Goal: Task Accomplishment & Management: Use online tool/utility

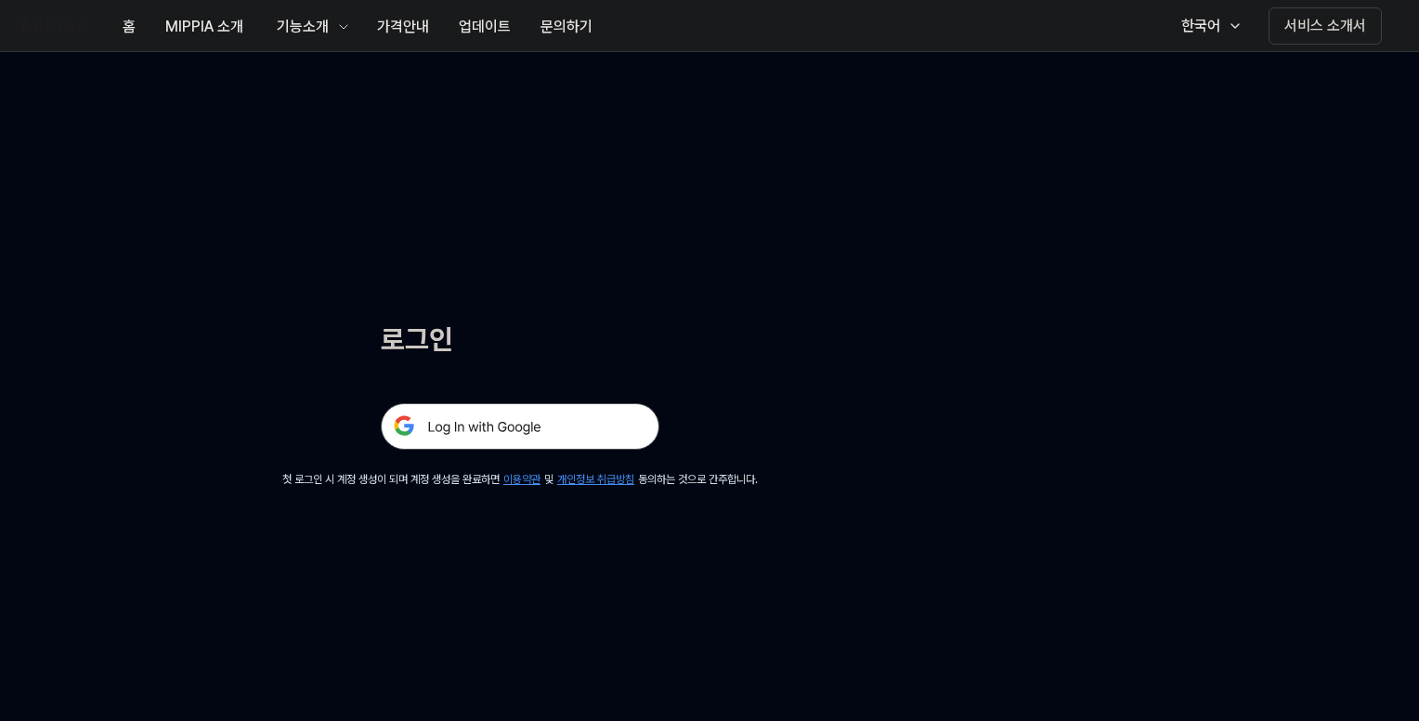
click at [591, 426] on img at bounding box center [520, 426] width 279 height 46
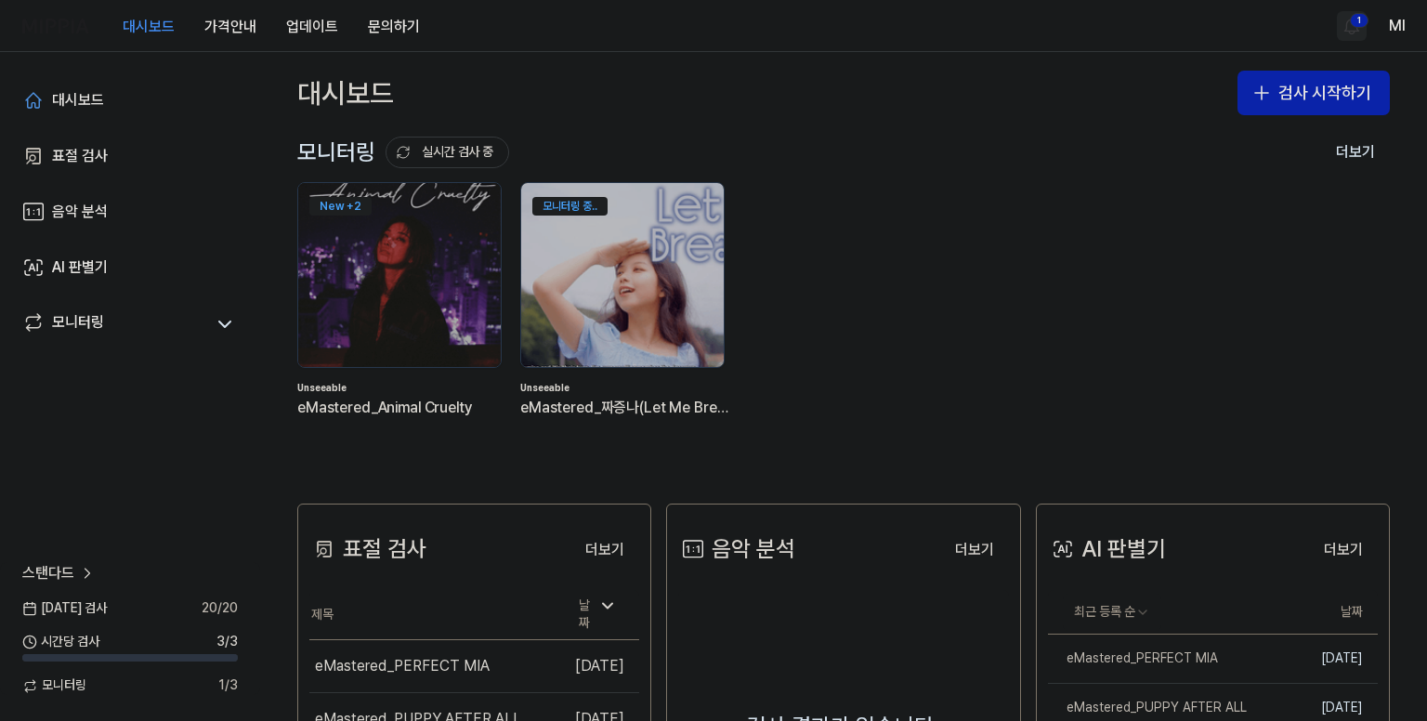
click at [1355, 20] on html "대시보드 가격안내 업데이트 문의하기 1 Ml 대시보드 표절 검사 음악 분석 AI 판별기 모니터링 스탠다드 [DATE] 검사 20 / 20 시간…" at bounding box center [713, 360] width 1427 height 721
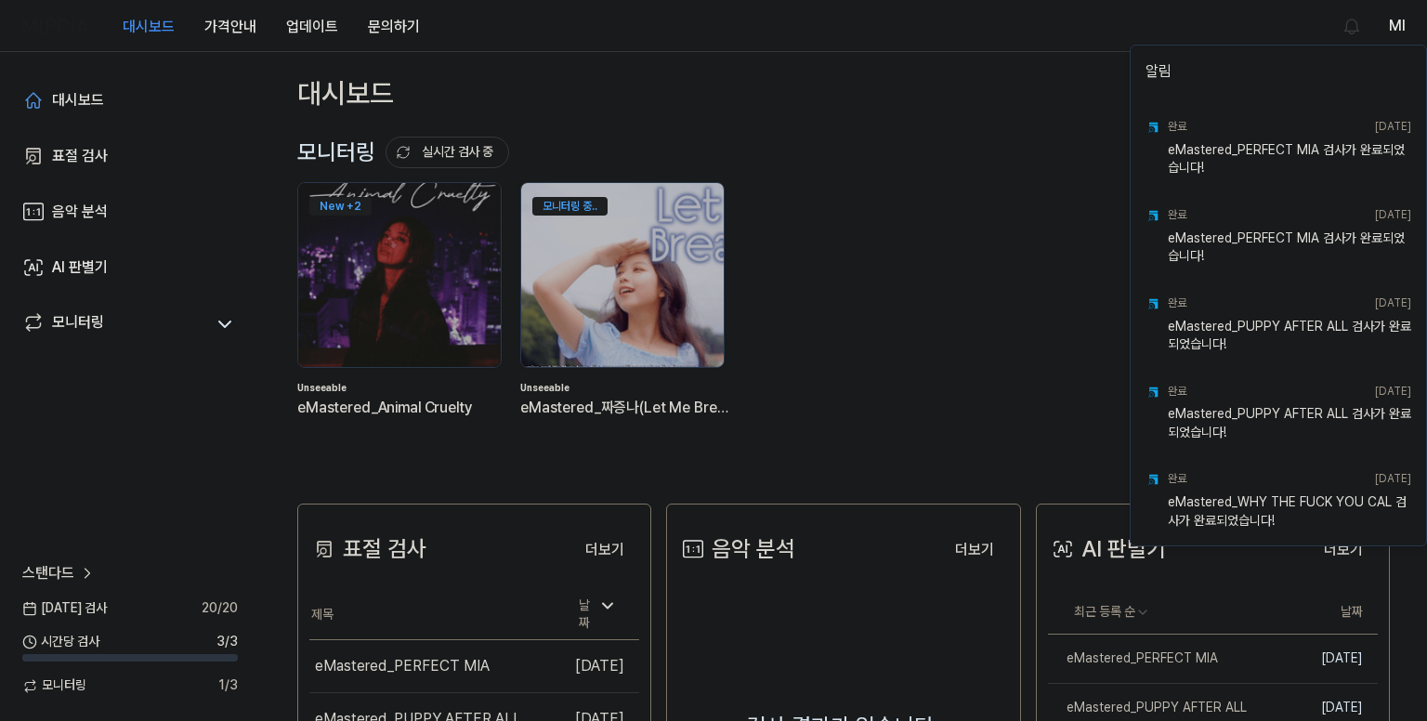
click at [968, 46] on html "대시보드 가격안내 업데이트 문의하기 Ml 대시보드 표절 검사 음악 분석 AI 판별기 모니터링 스탠다드 [DATE] 검사 20 / 20 시간당 …" at bounding box center [713, 360] width 1427 height 721
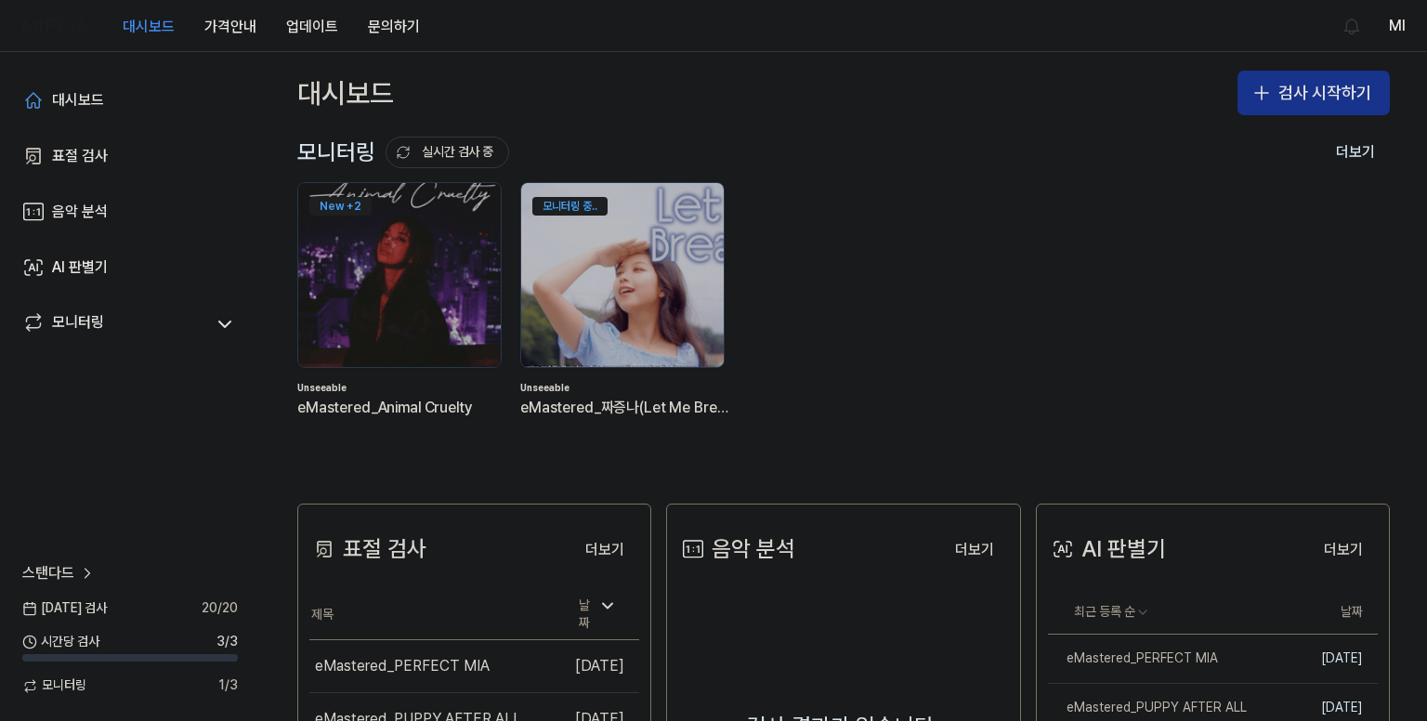
click at [1295, 94] on button "검사 시작하기" at bounding box center [1313, 93] width 152 height 45
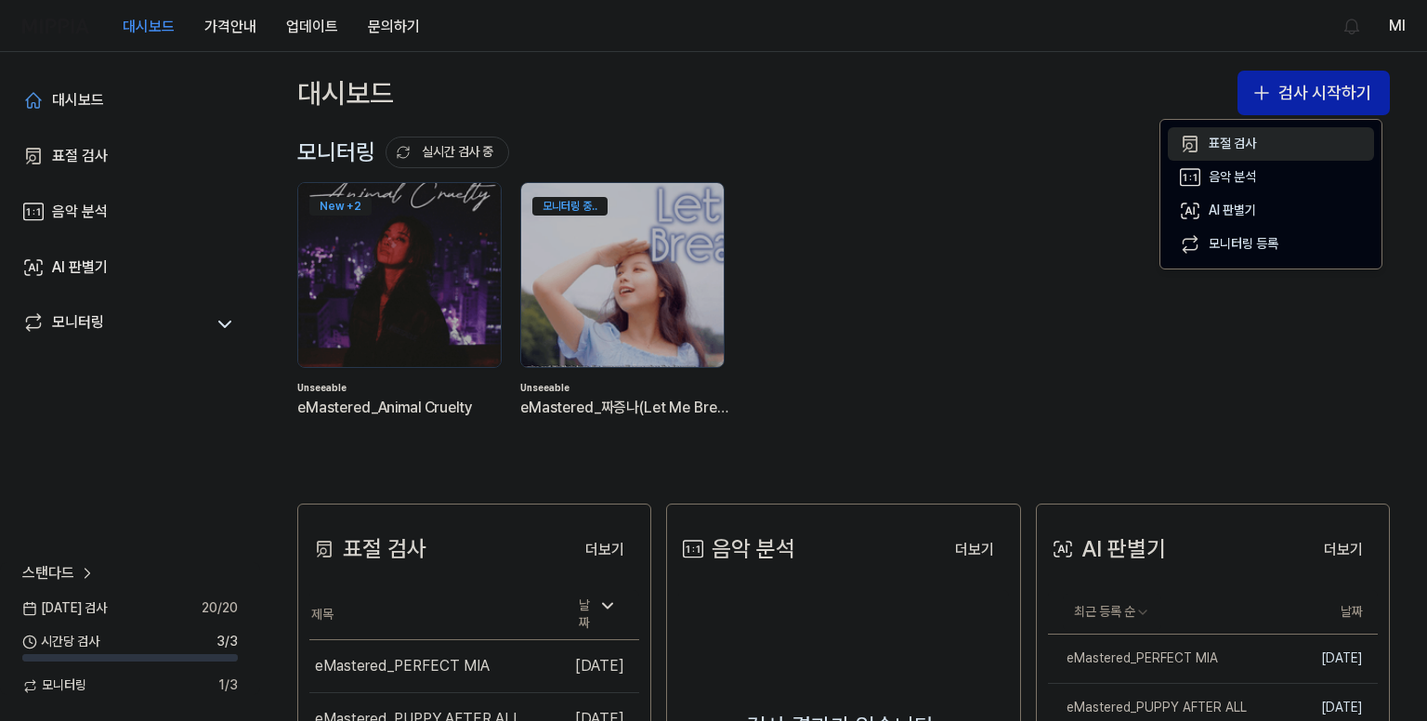
click at [1209, 135] on div "표절 검사" at bounding box center [1232, 144] width 47 height 19
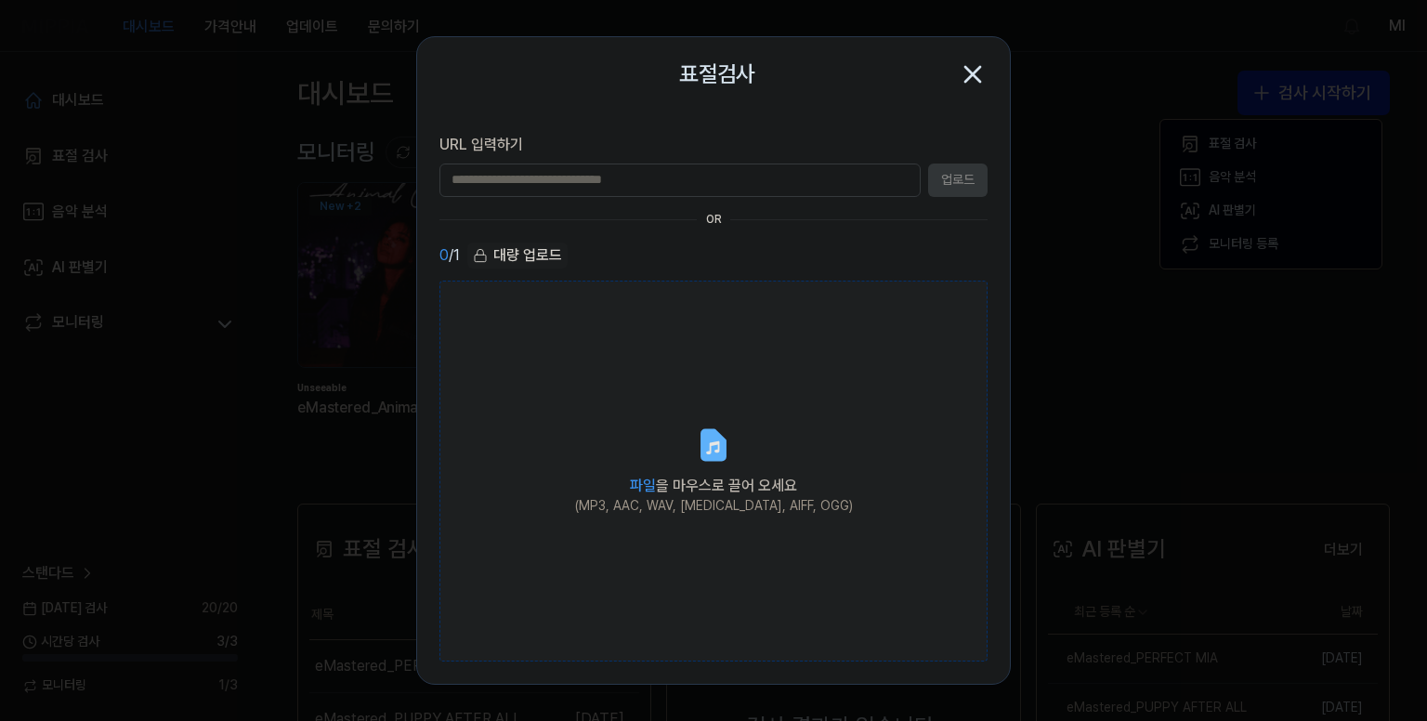
click at [709, 456] on icon at bounding box center [713, 444] width 22 height 29
click at [0, 0] on input "파일 을 마우스로 끌어 오세요 (MP3, AAC, WAV, [MEDICAL_DATA], AIFF, OGG)" at bounding box center [0, 0] width 0 height 0
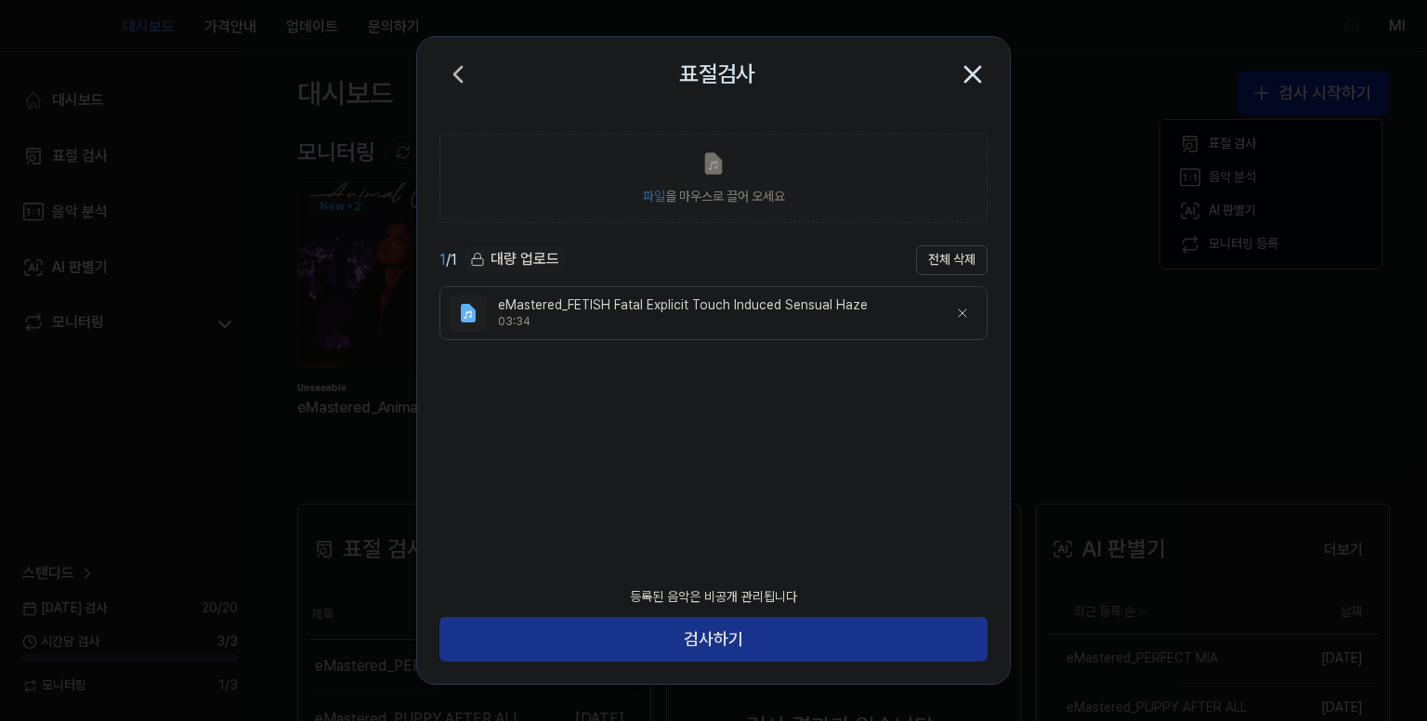
click at [769, 636] on button "검사하기" at bounding box center [713, 639] width 548 height 45
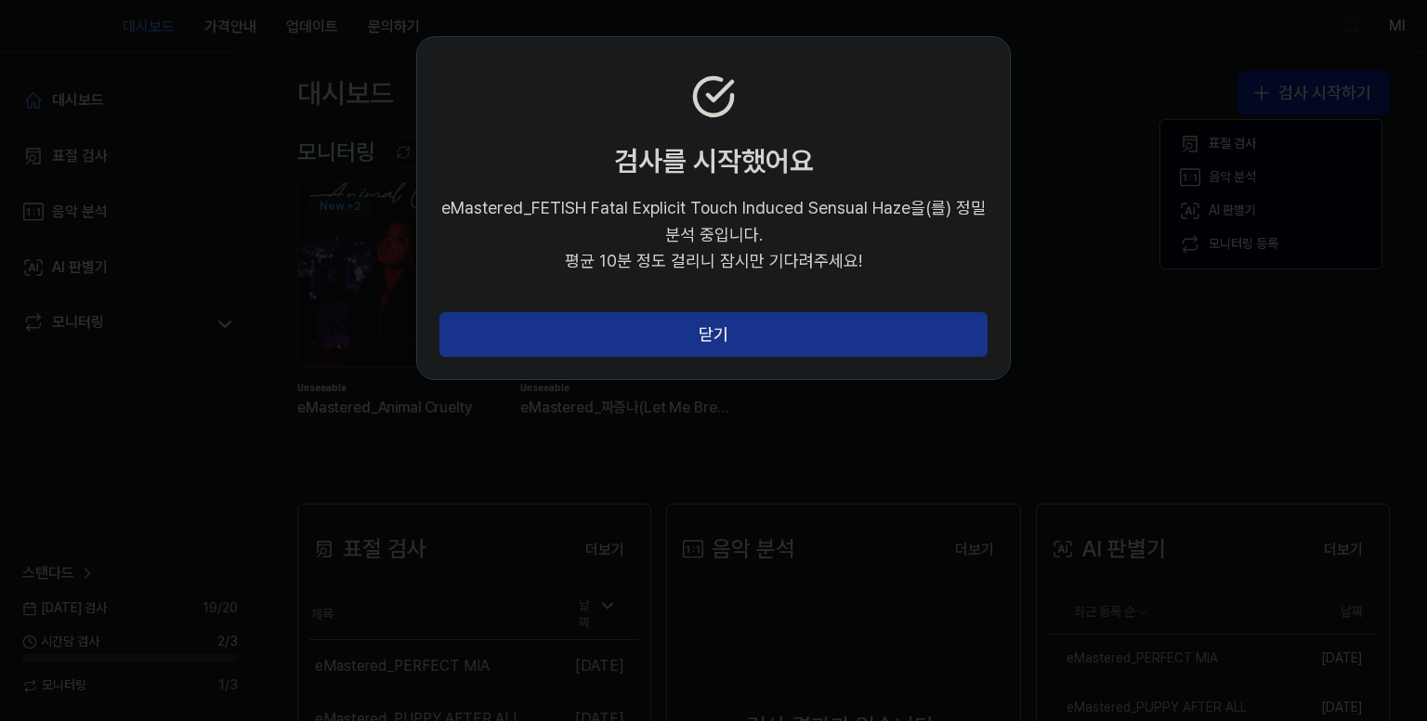
click at [762, 323] on button "닫기" at bounding box center [713, 334] width 548 height 45
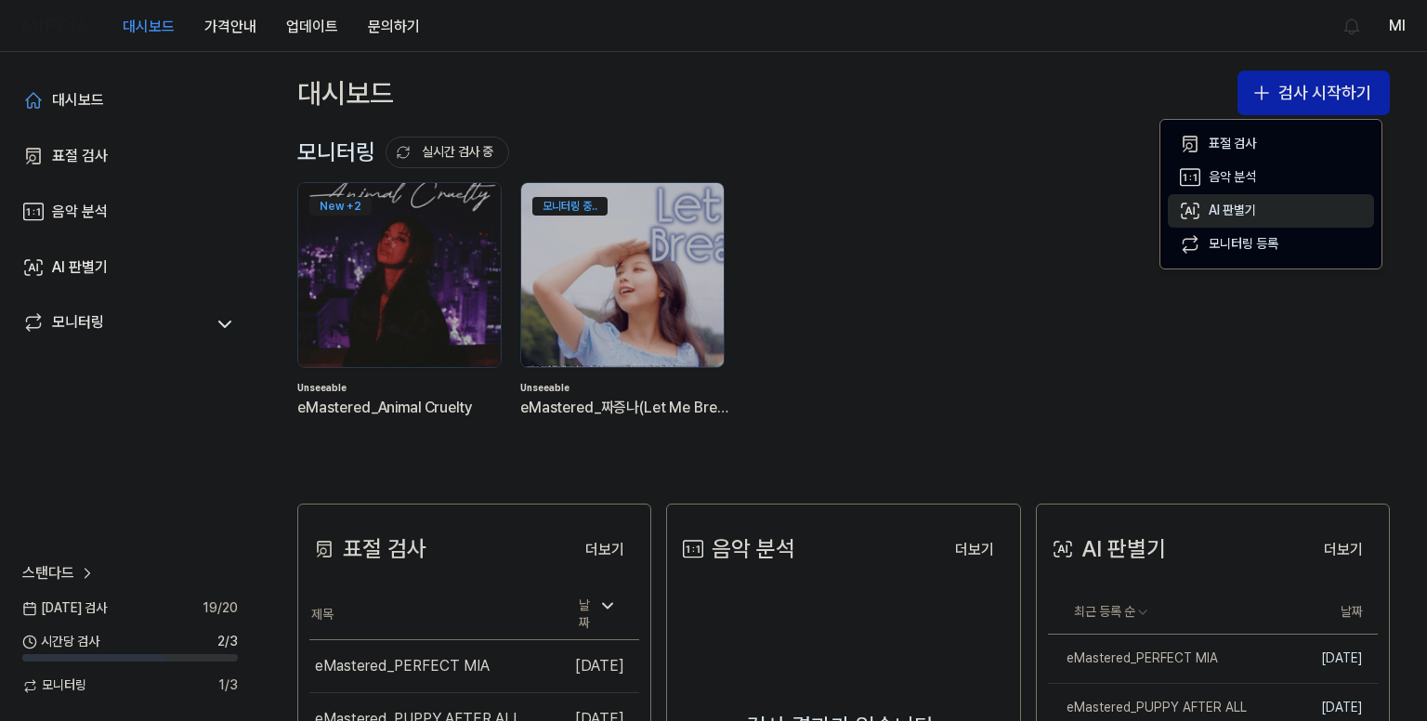
click at [1242, 209] on div "AI 판별기" at bounding box center [1232, 211] width 47 height 19
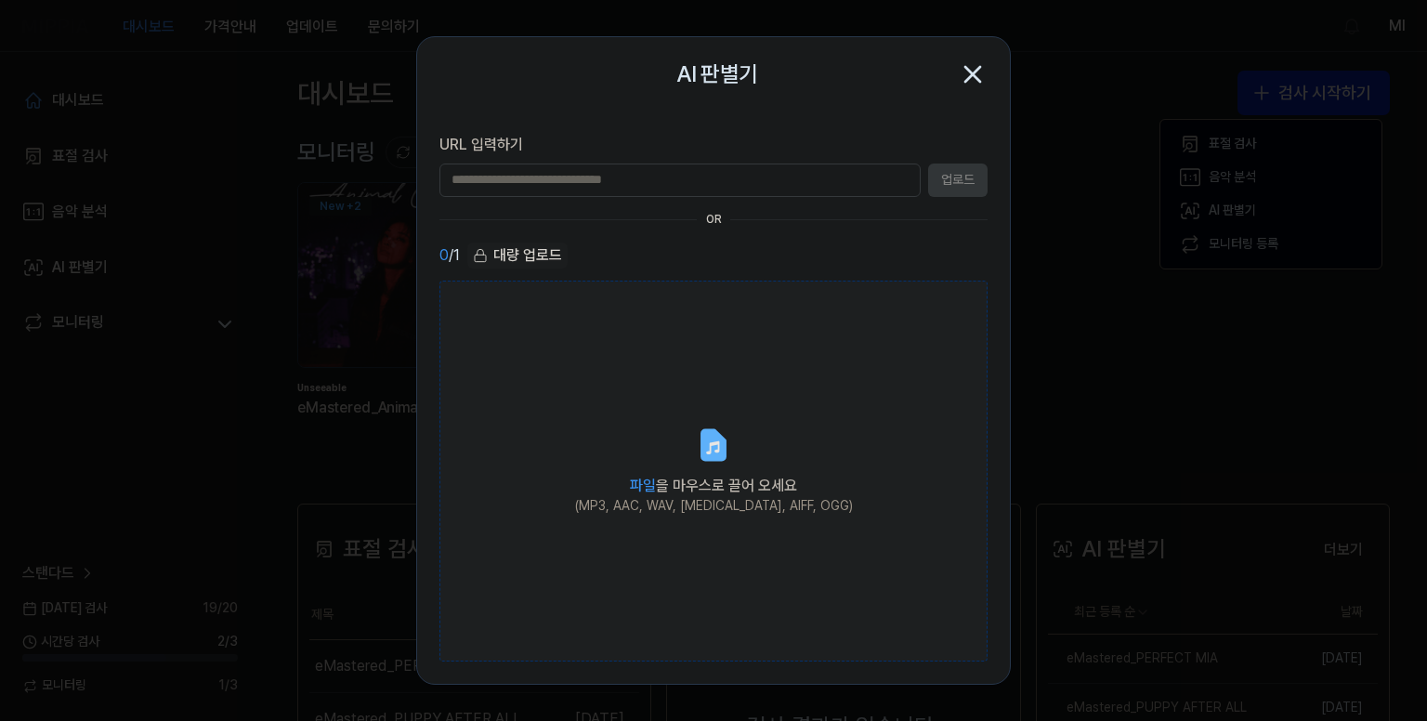
click at [708, 465] on label "파일 을 마우스로 끌어 오세요 (MP3, AAC, WAV, [MEDICAL_DATA], AIFF, OGG)" at bounding box center [713, 472] width 548 height 382
click at [0, 0] on input "파일 을 마우스로 끌어 오세요 (MP3, AAC, WAV, [MEDICAL_DATA], AIFF, OGG)" at bounding box center [0, 0] width 0 height 0
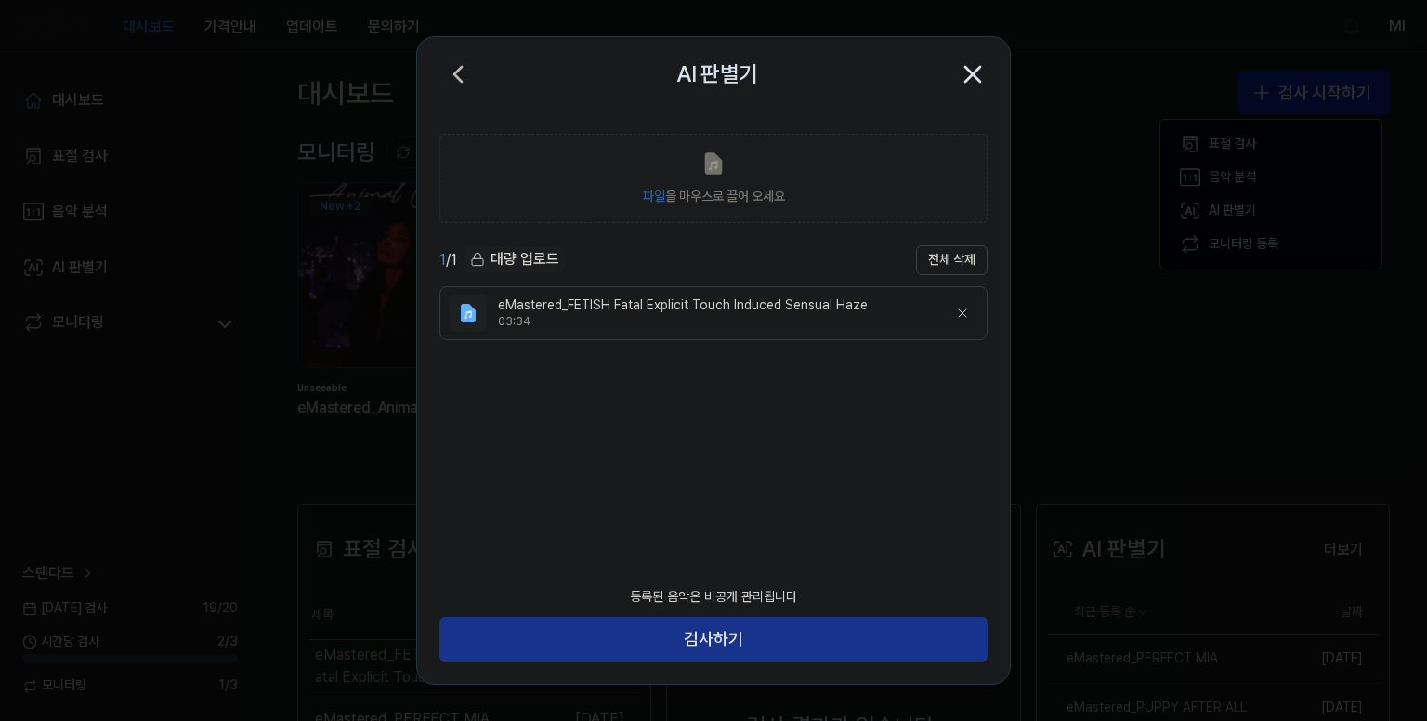
click at [727, 640] on button "검사하기" at bounding box center [713, 639] width 548 height 45
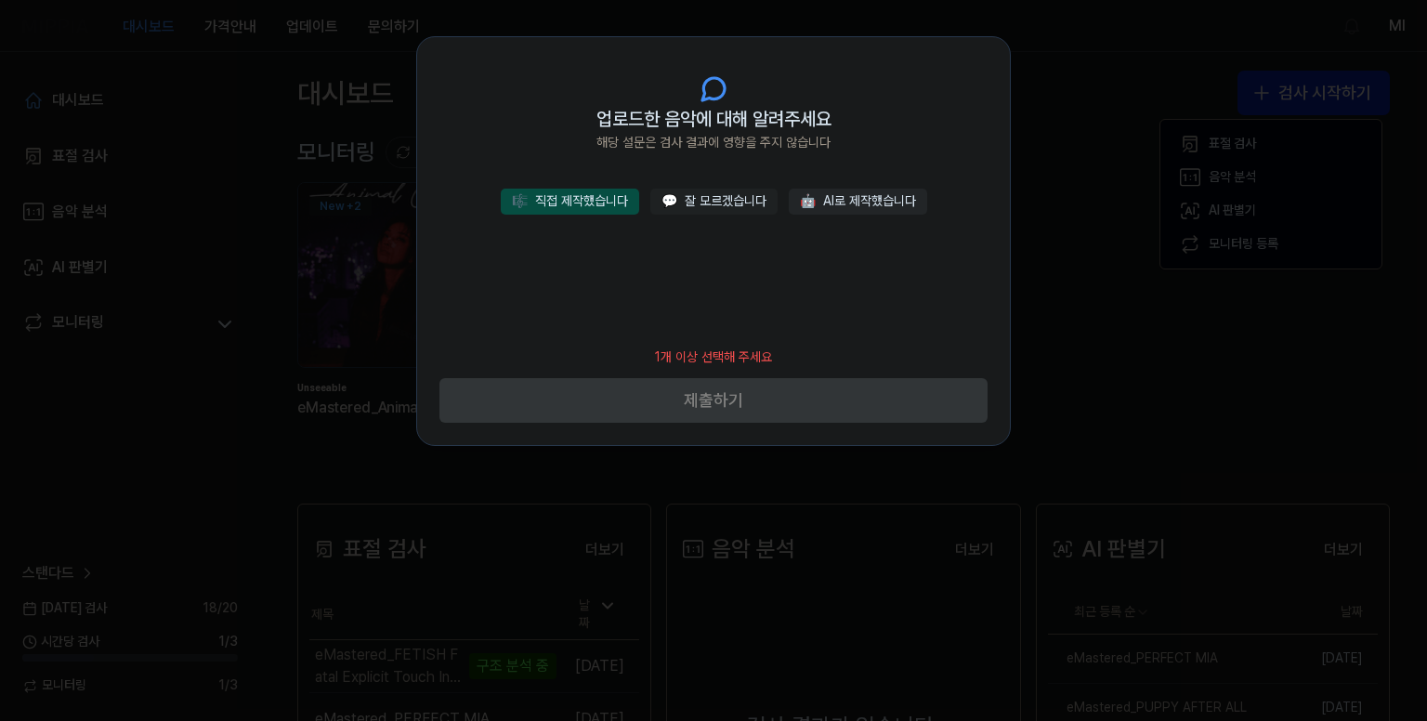
click at [586, 195] on button "🎼 직접 제작했습니다" at bounding box center [570, 202] width 138 height 26
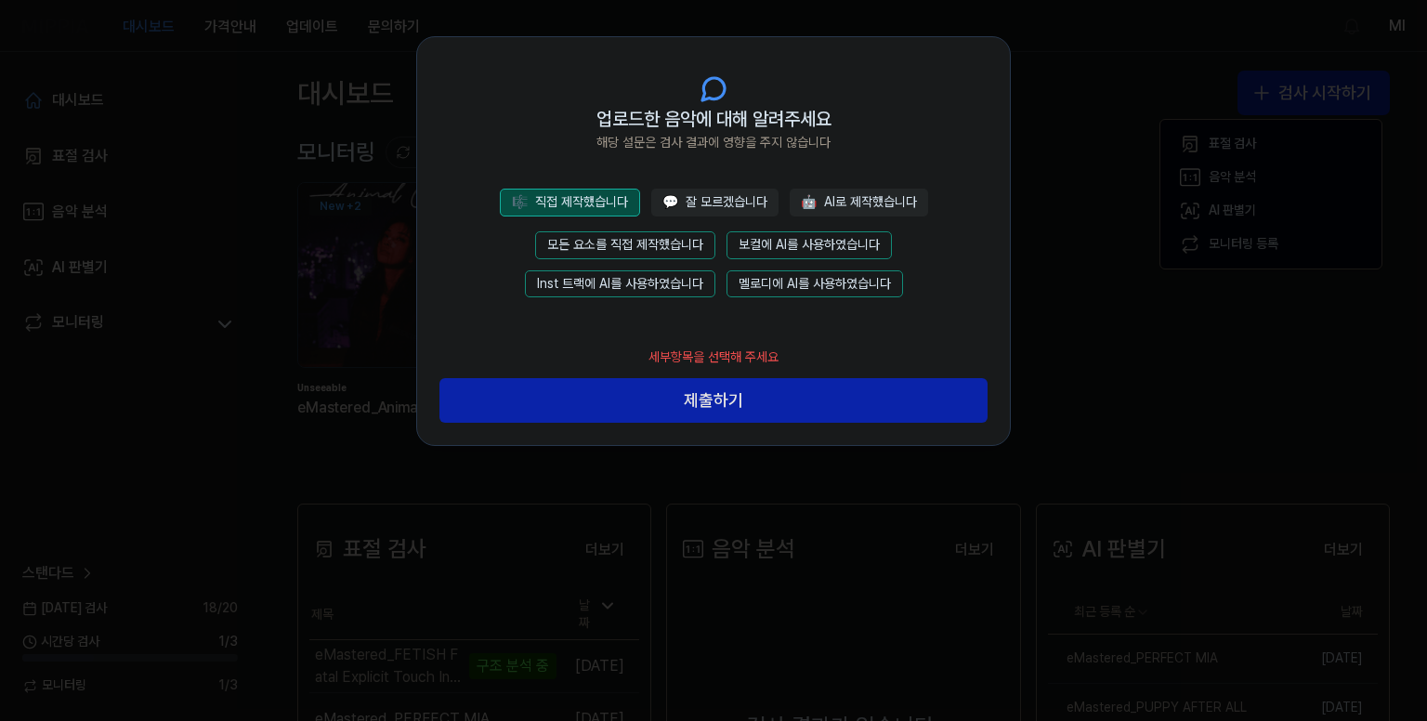
click at [624, 241] on button "모든 요소를 직접 제작했습니다" at bounding box center [625, 245] width 180 height 28
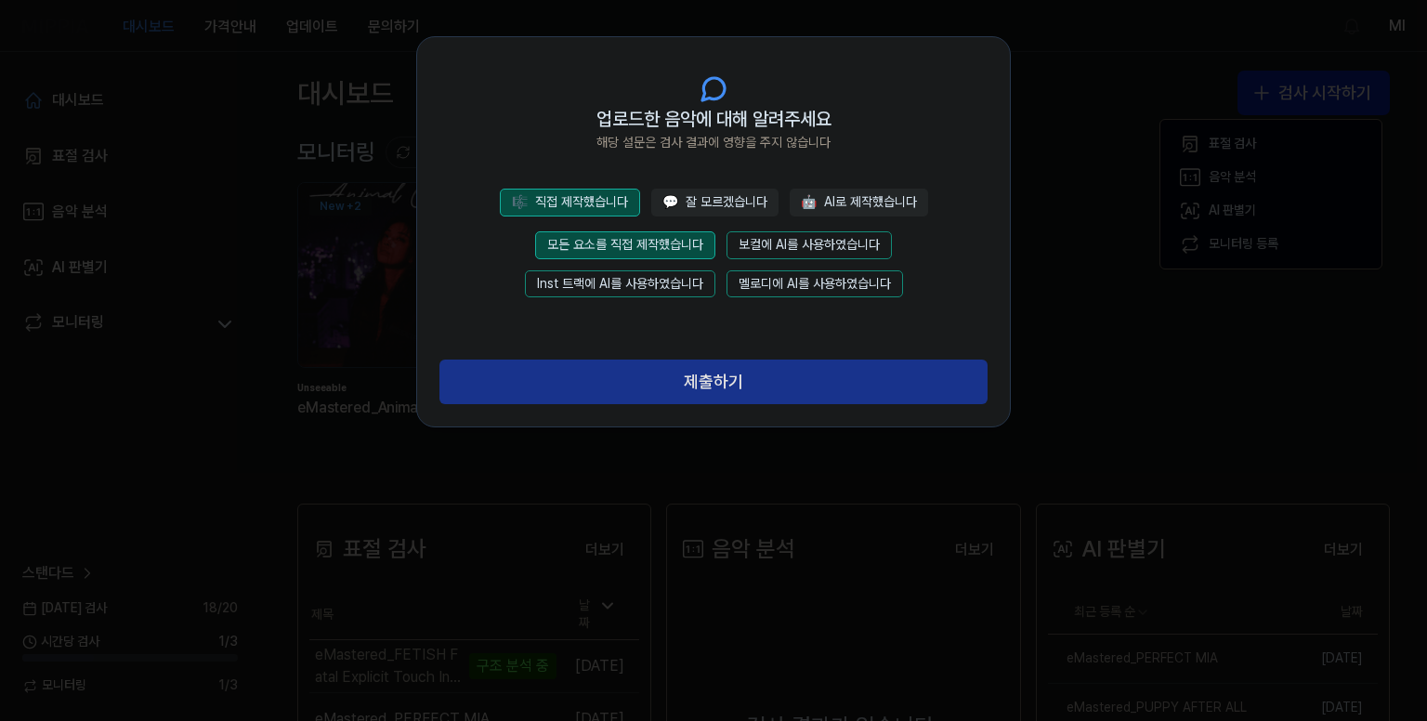
click at [676, 373] on button "제출하기" at bounding box center [713, 382] width 548 height 45
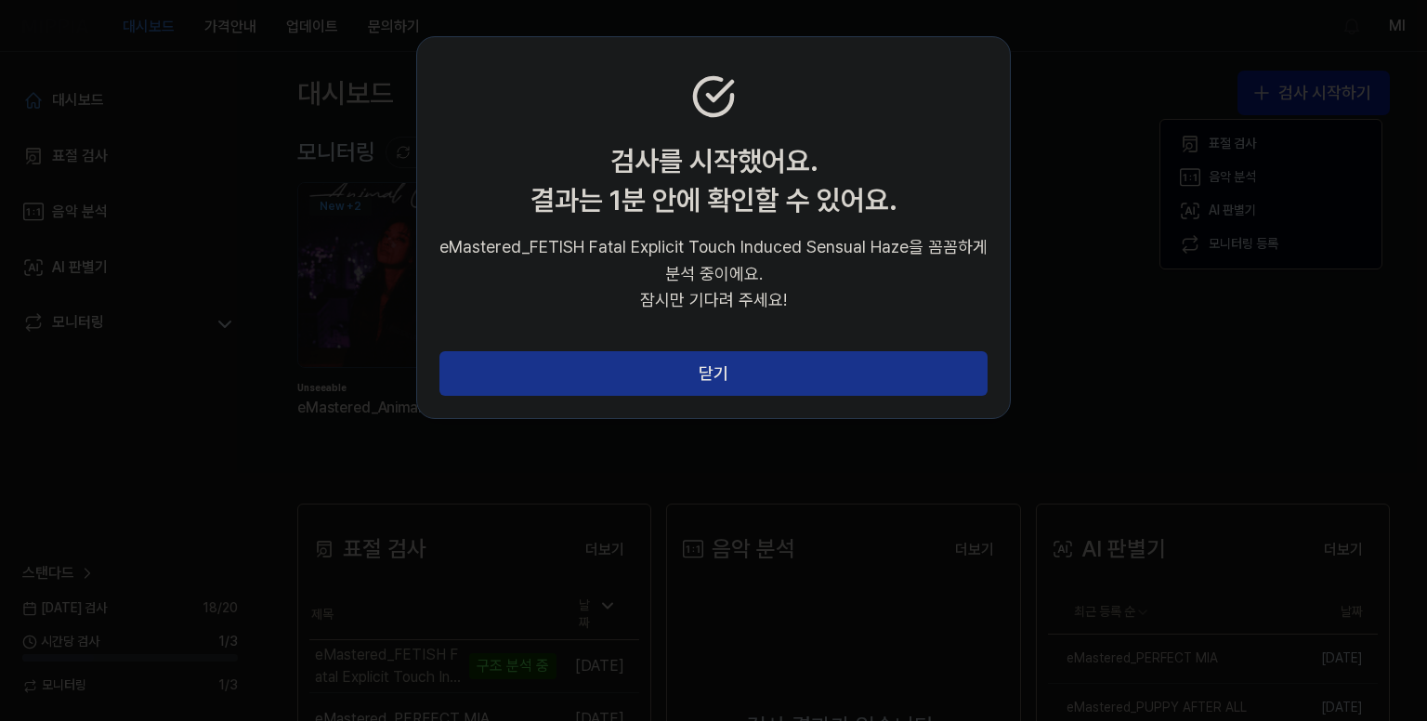
click at [756, 375] on button "닫기" at bounding box center [713, 373] width 548 height 45
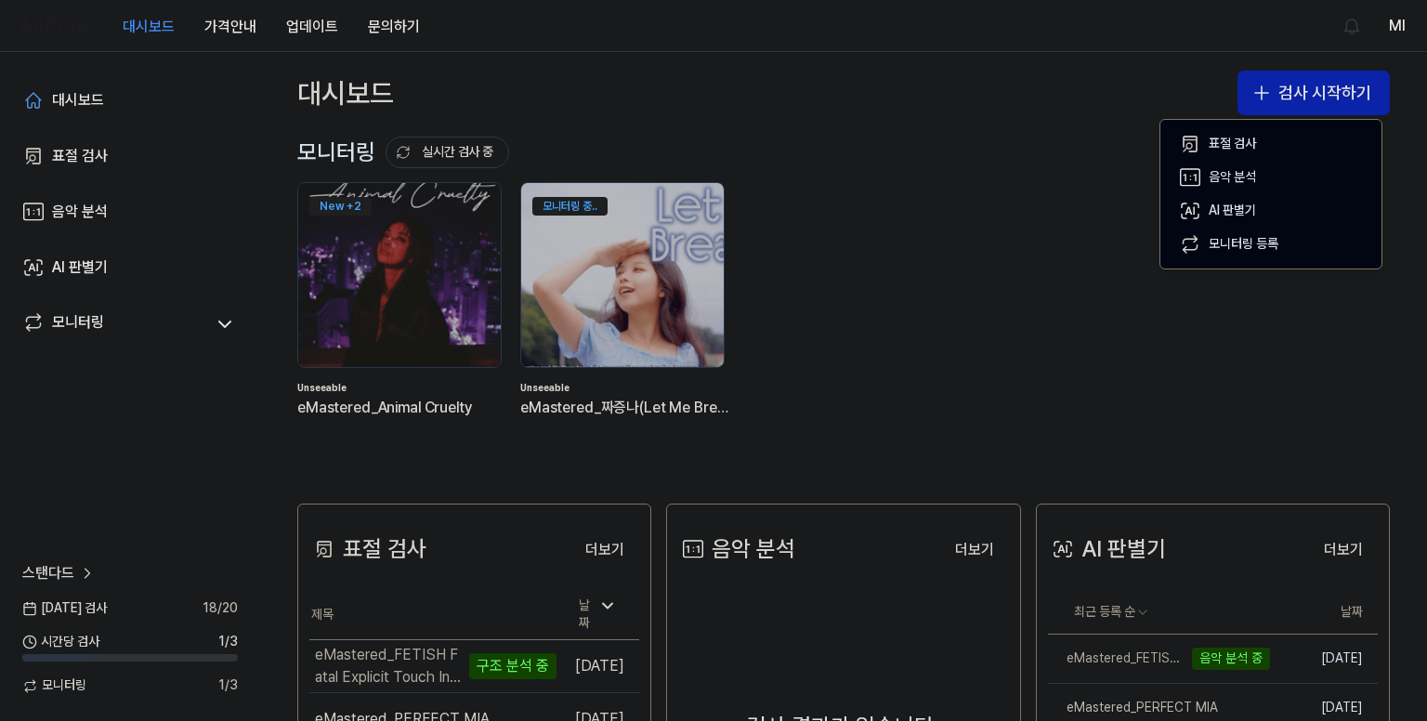
click at [907, 28] on div "대시보드 가격안내 업데이트 문의하기 Ml" at bounding box center [713, 25] width 1382 height 51
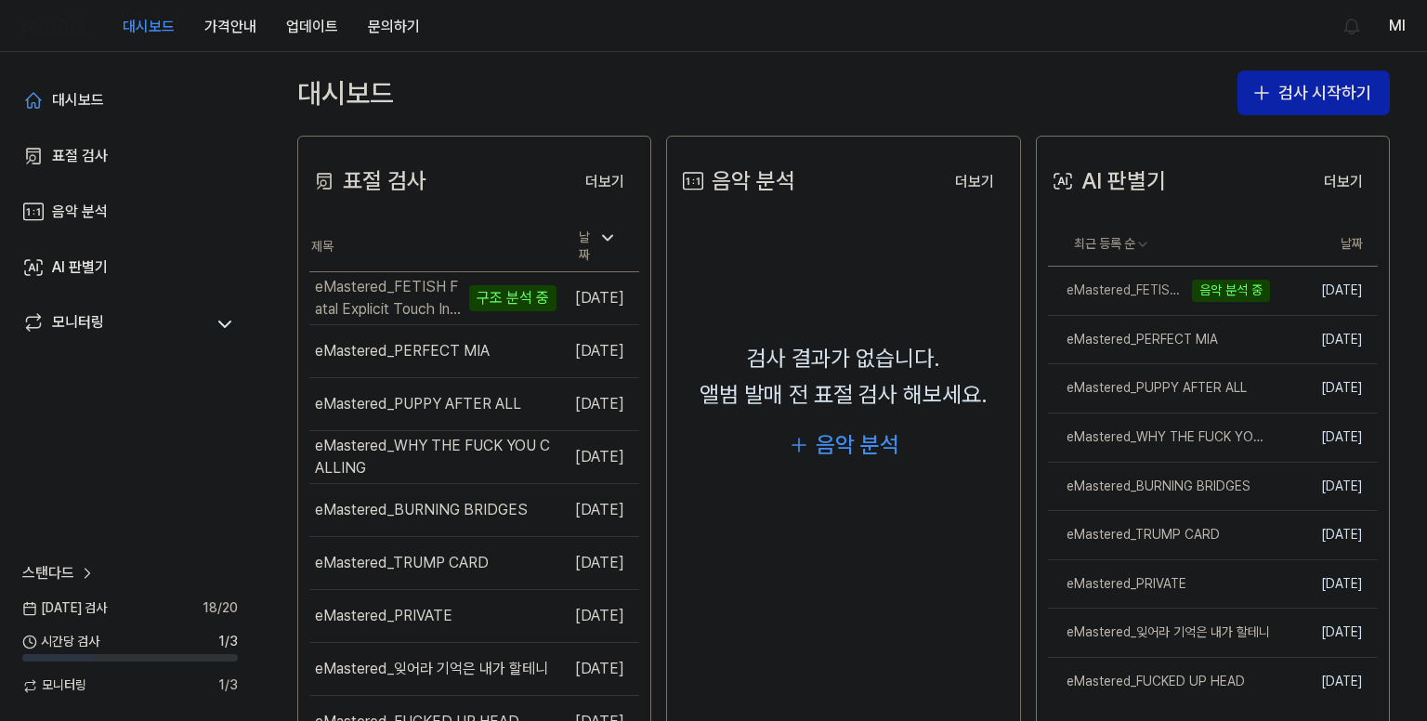
scroll to position [372, 0]
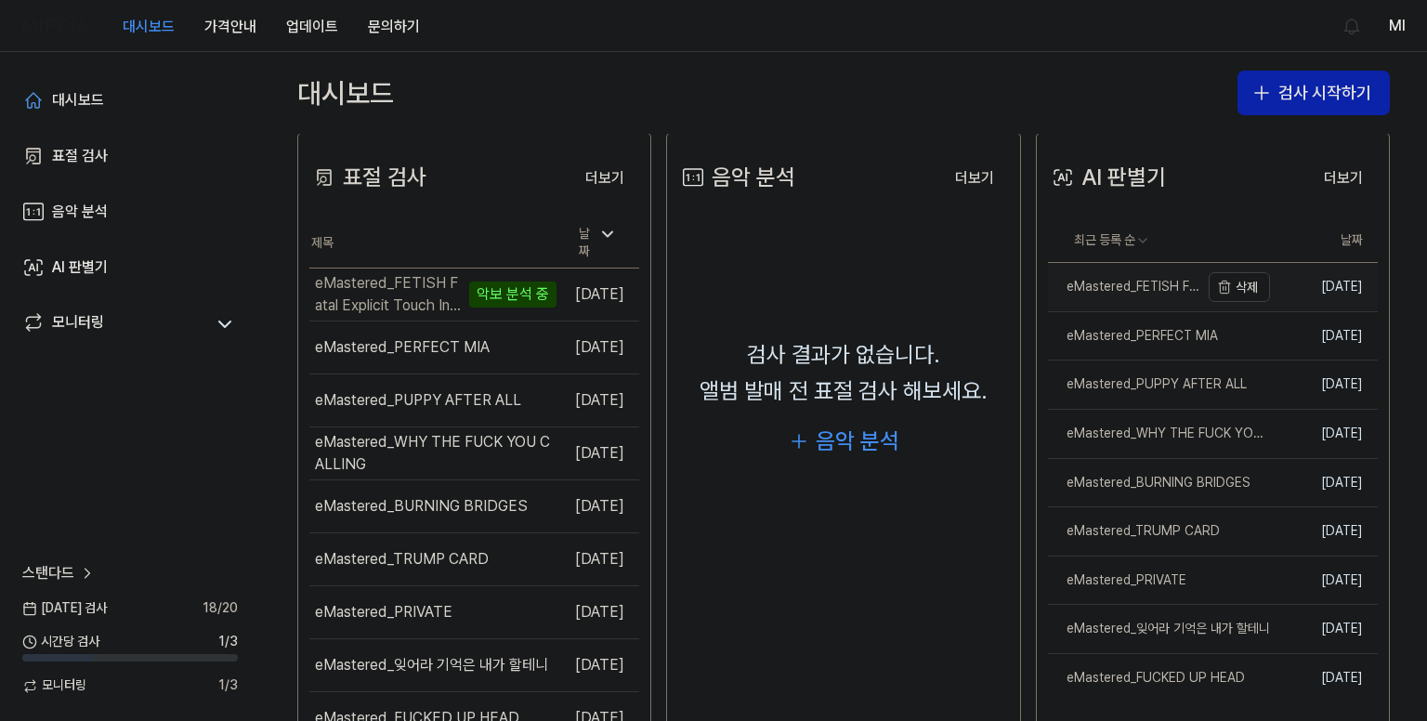
click at [1102, 284] on div "eMastered_FETISH Fatal Explicit Touch Induced Sensual Haze" at bounding box center [1123, 287] width 151 height 19
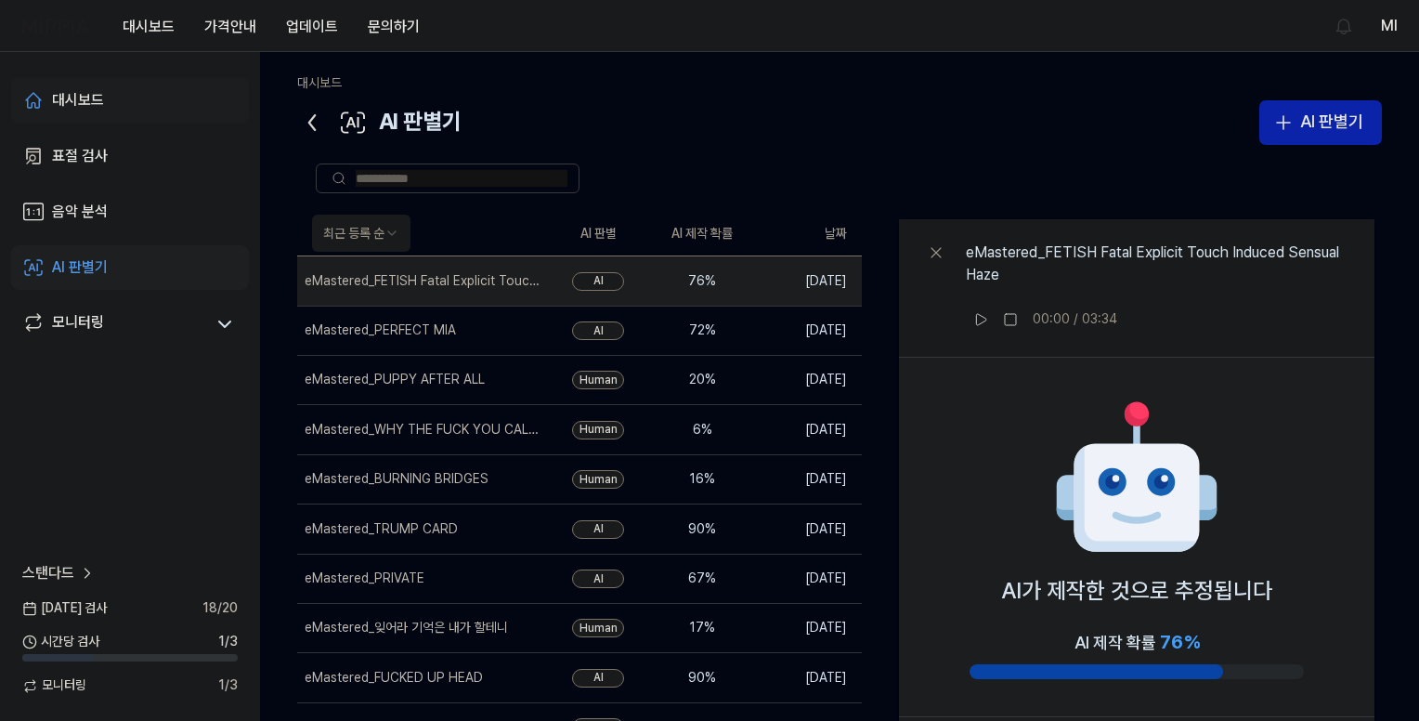
click at [81, 99] on div "대시보드" at bounding box center [78, 100] width 52 height 22
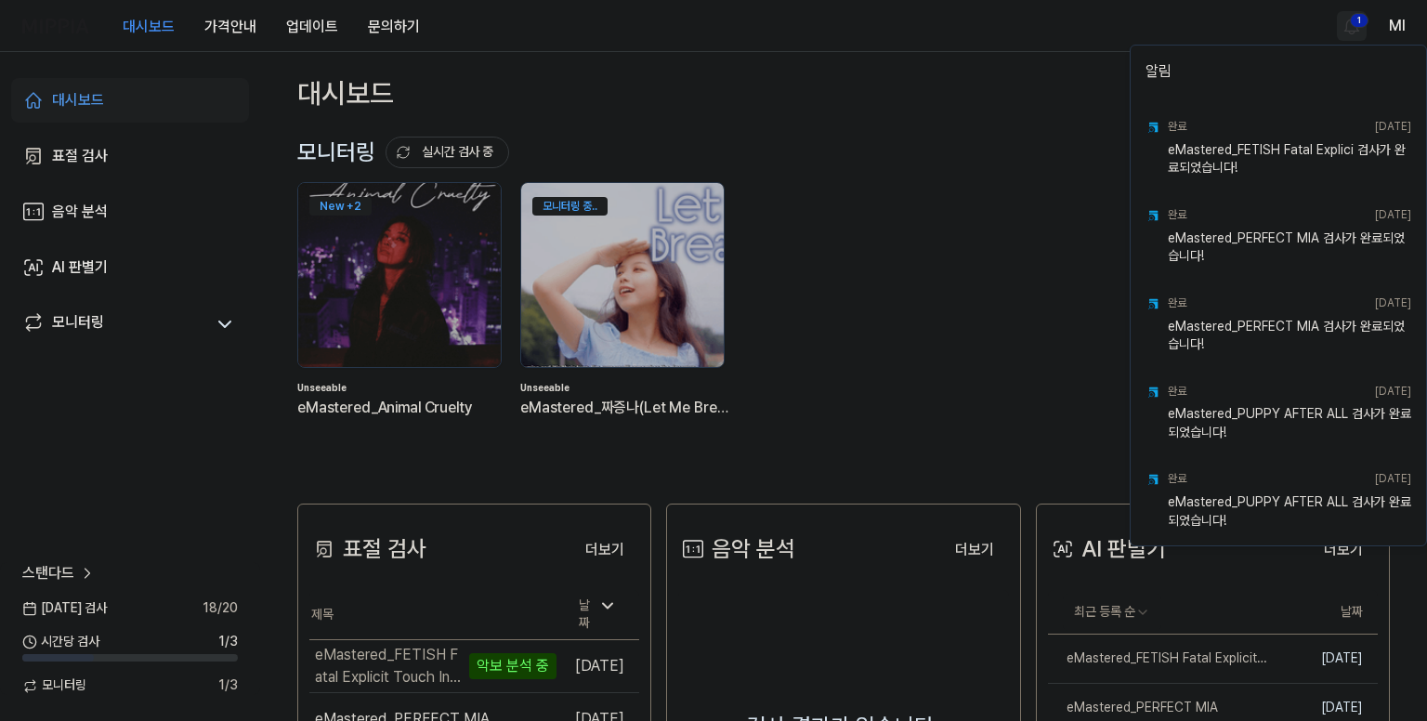
click at [1356, 22] on html "대시보드 가격안내 업데이트 문의하기 1 Ml 대시보드 표절 검사 음악 분석 AI 판별기 모니터링 스탠다드 [DATE] 검사 18 / 20 시간…" at bounding box center [713, 360] width 1427 height 721
click at [983, 41] on html "대시보드 가격안내 업데이트 문의하기 Ml 대시보드 표절 검사 음악 분석 AI 판별기 모니터링 스탠다드 [DATE] 검사 18 / 20 시간당 …" at bounding box center [713, 360] width 1427 height 721
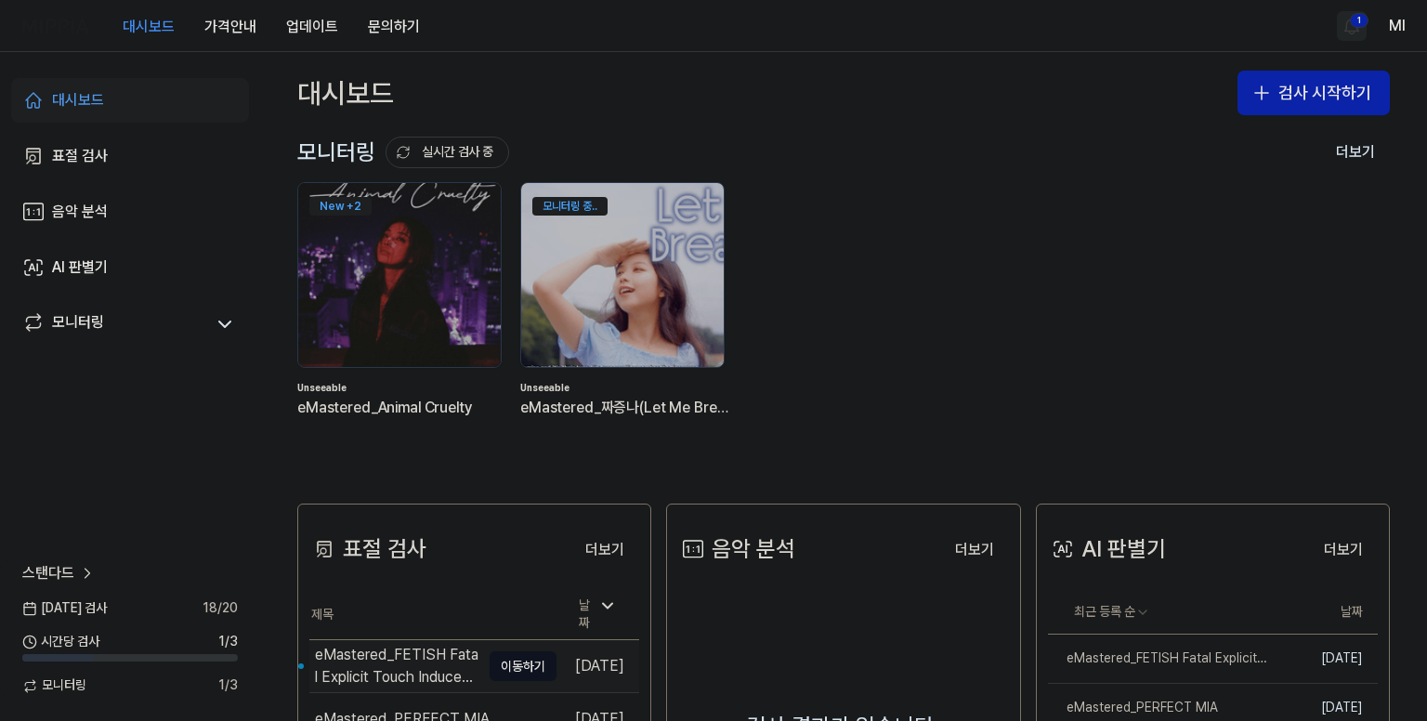
click at [386, 653] on div "eMastered_FETISH Fatal Explicit Touch Induced Sensual Haze" at bounding box center [397, 666] width 165 height 45
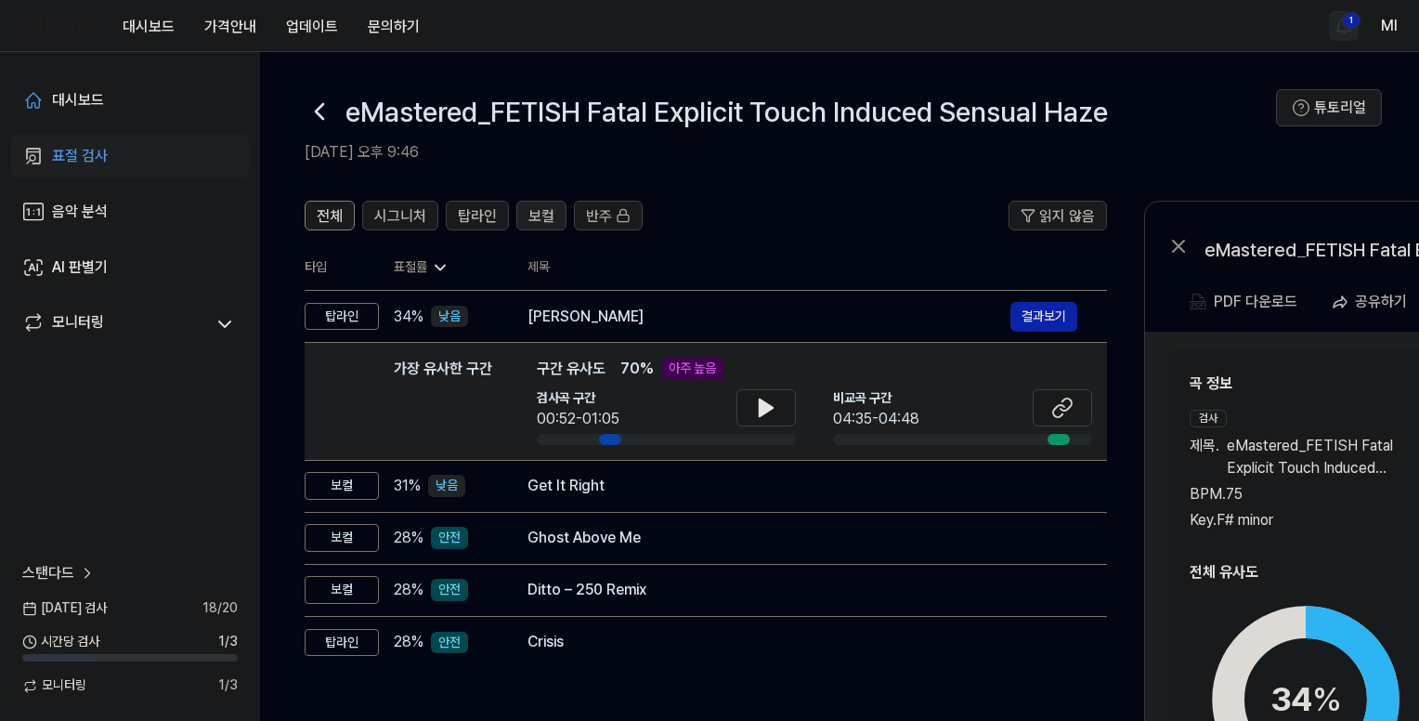
click at [544, 210] on span "보컬" at bounding box center [542, 216] width 26 height 22
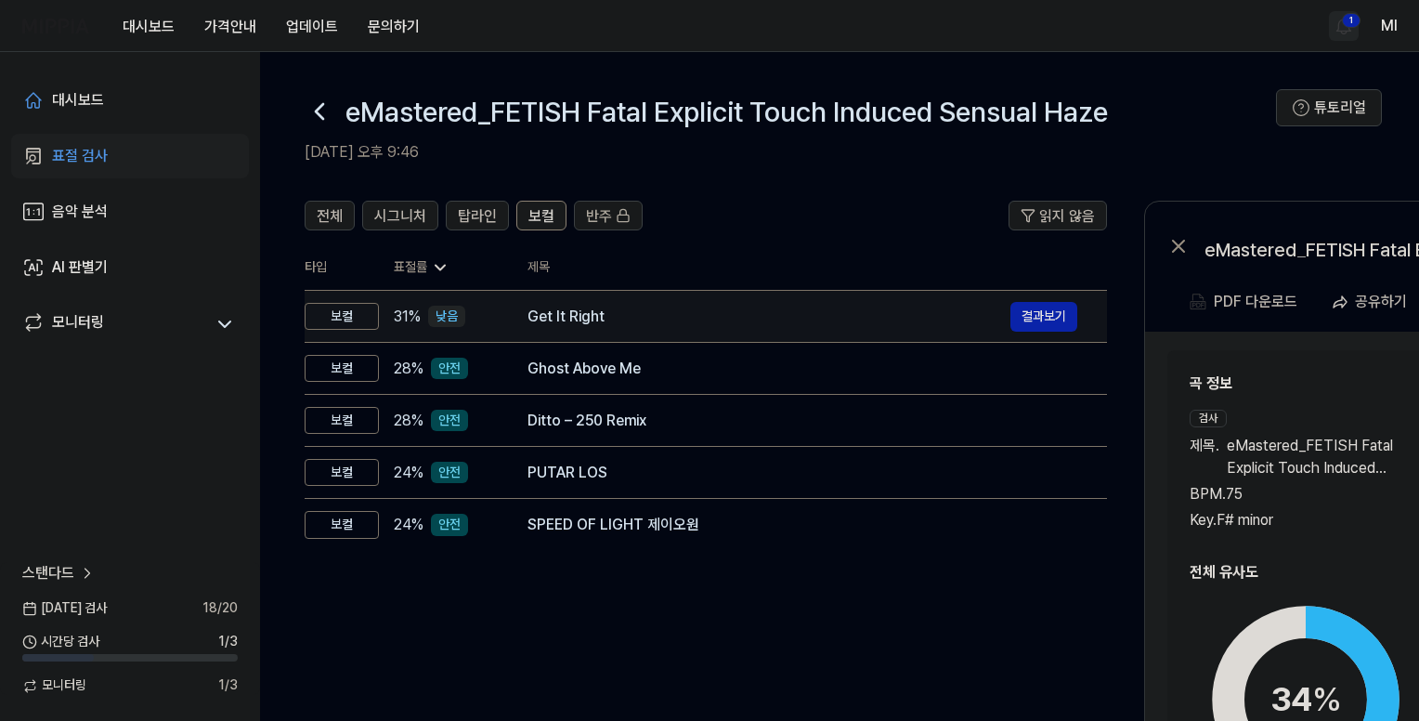
click at [584, 324] on div "Get It Right" at bounding box center [769, 317] width 483 height 22
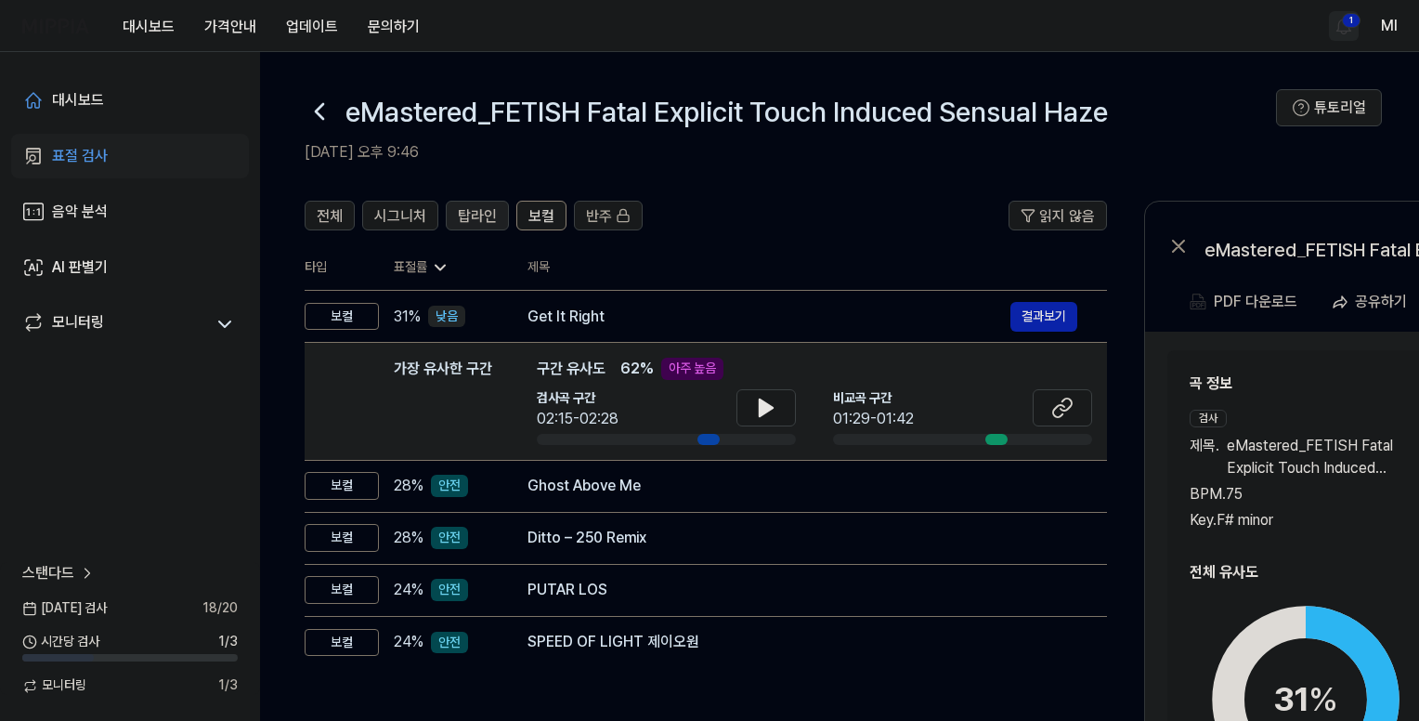
click at [478, 212] on span "탑라인" at bounding box center [477, 216] width 39 height 22
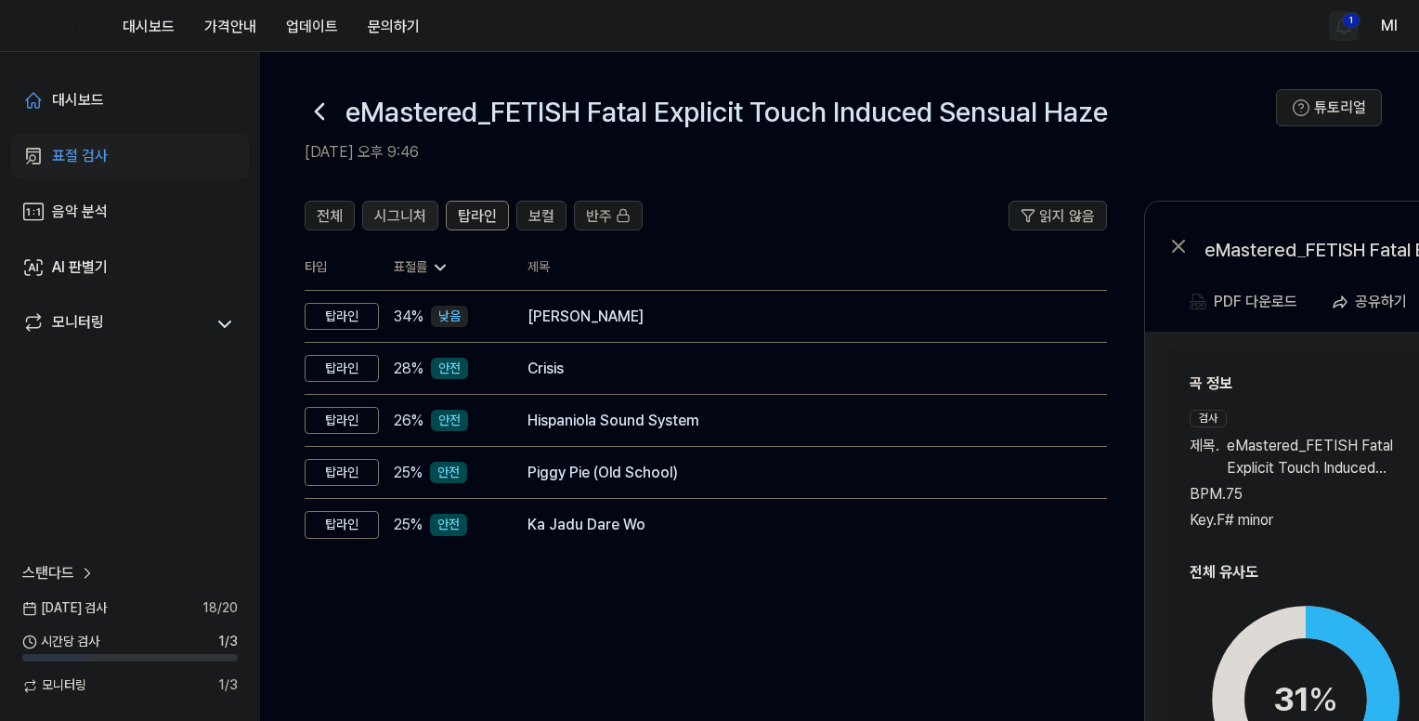
click at [399, 224] on span "시그니처" at bounding box center [400, 216] width 52 height 22
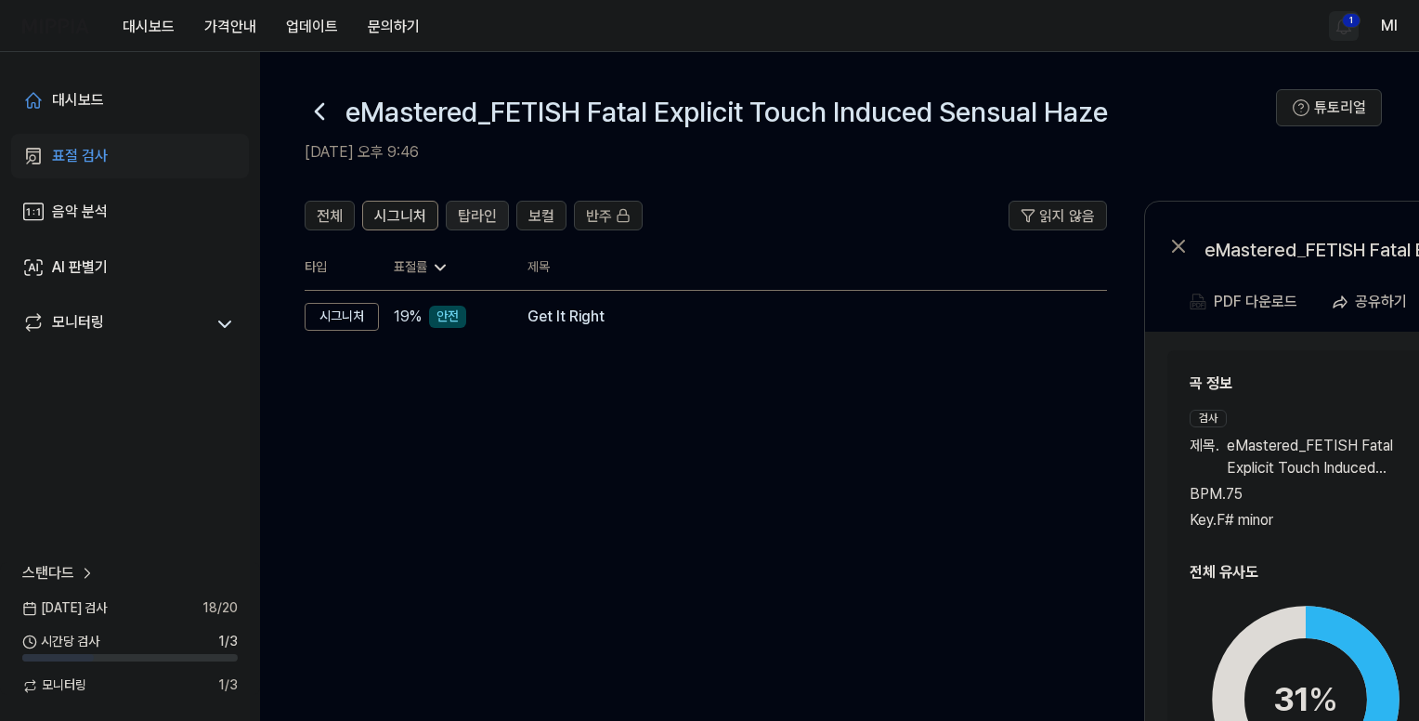
click at [478, 210] on span "탑라인" at bounding box center [477, 216] width 39 height 22
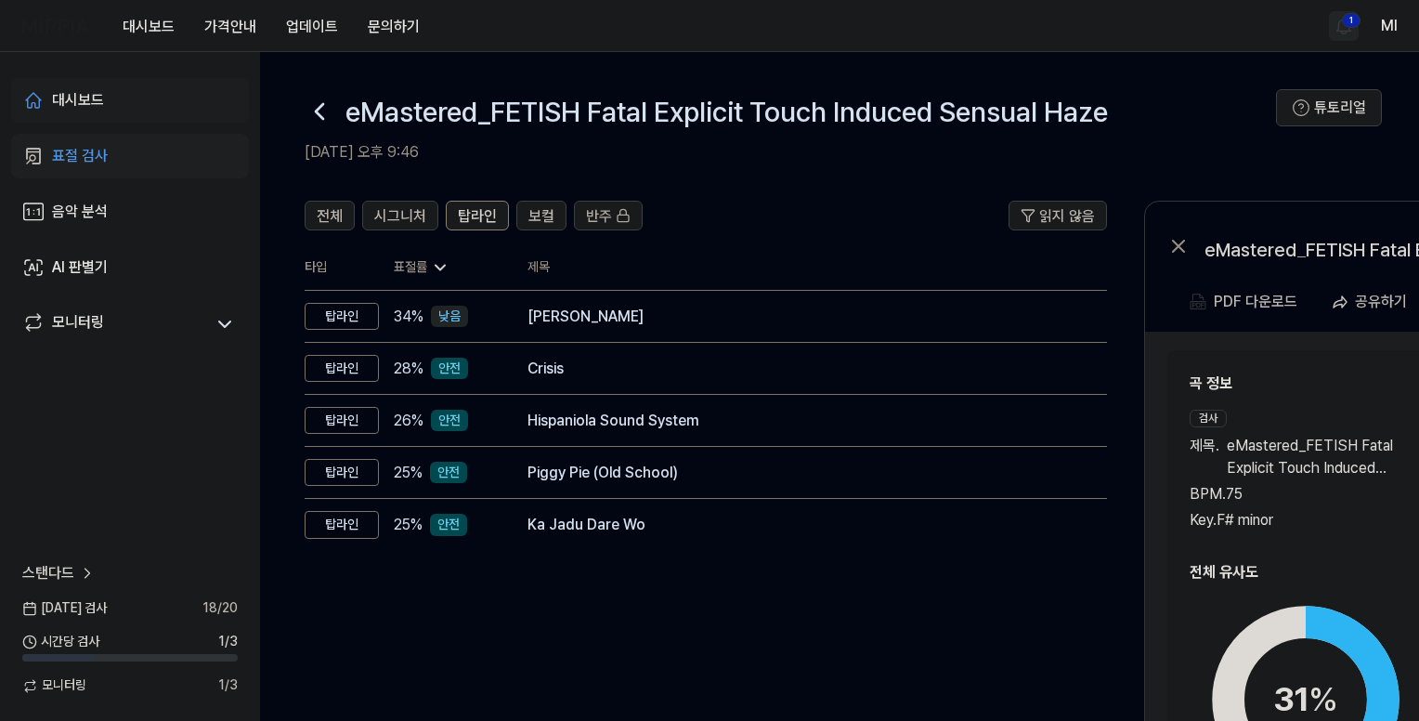
click at [89, 91] on div "대시보드" at bounding box center [78, 100] width 52 height 22
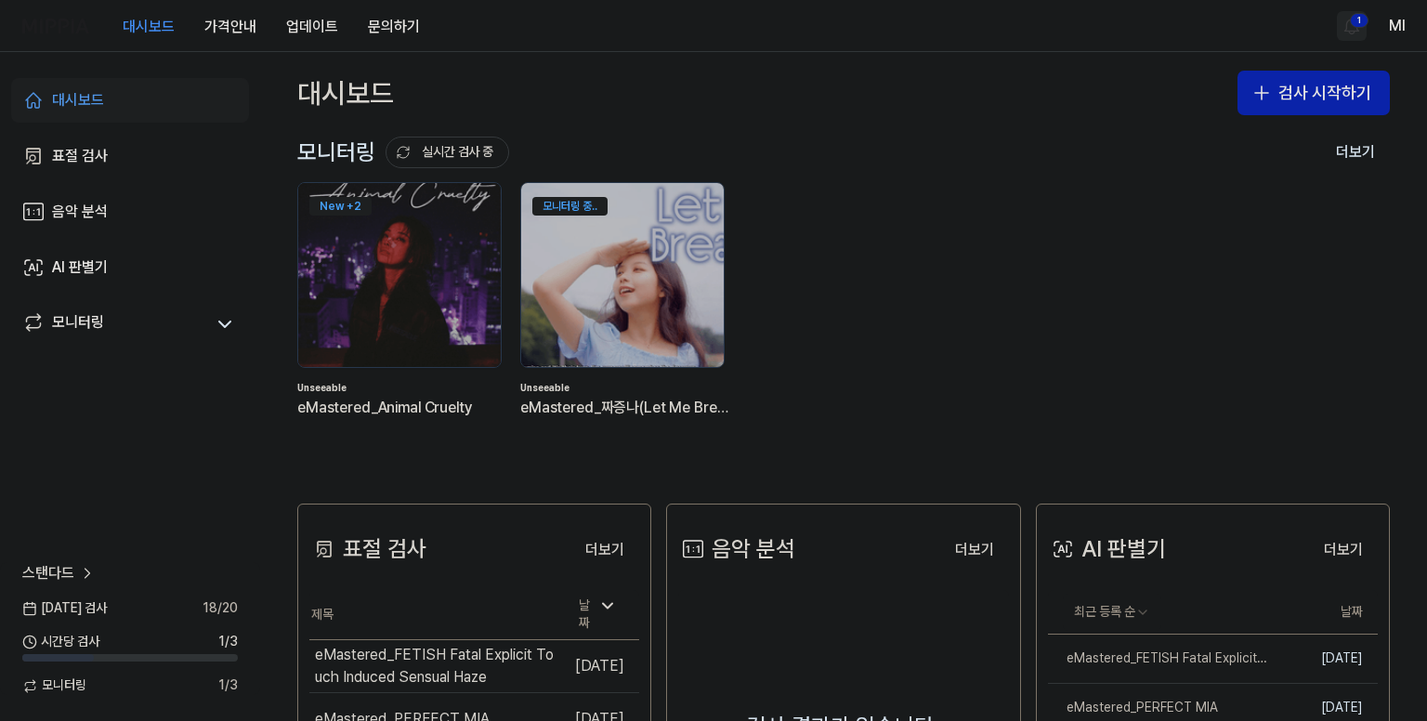
click at [1349, 20] on html "대시보드 가격안내 업데이트 문의하기 1 Ml 대시보드 표절 검사 음악 분석 AI 판별기 모니터링 스탠다드 [DATE] 검사 18 / 20 시간…" at bounding box center [713, 360] width 1427 height 721
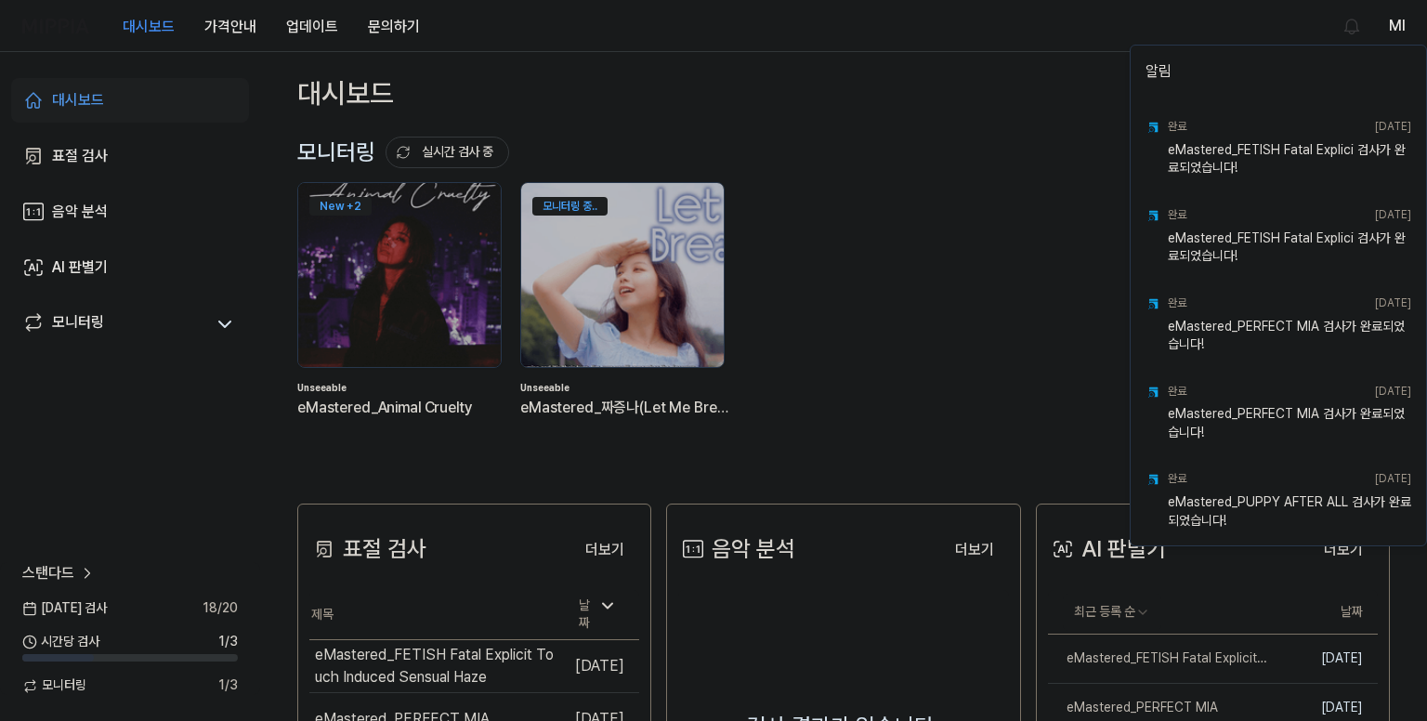
click at [1055, 29] on html "대시보드 가격안내 업데이트 문의하기 Ml 대시보드 표절 검사 음악 분석 AI 판별기 모니터링 스탠다드 [DATE] 검사 18 / 20 시간당 …" at bounding box center [713, 360] width 1427 height 721
